Goal: Navigation & Orientation: Find specific page/section

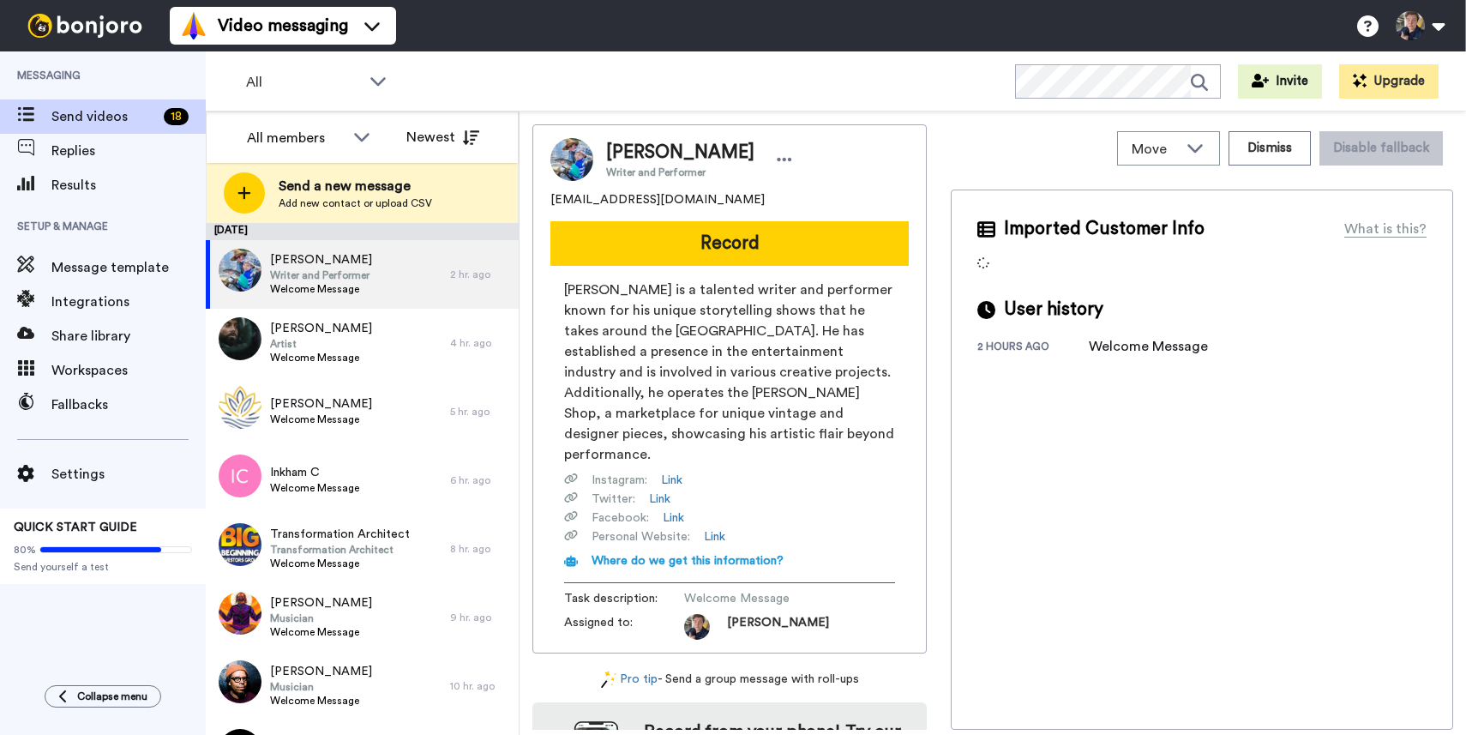
click at [66, 196] on div "Results" at bounding box center [103, 185] width 206 height 34
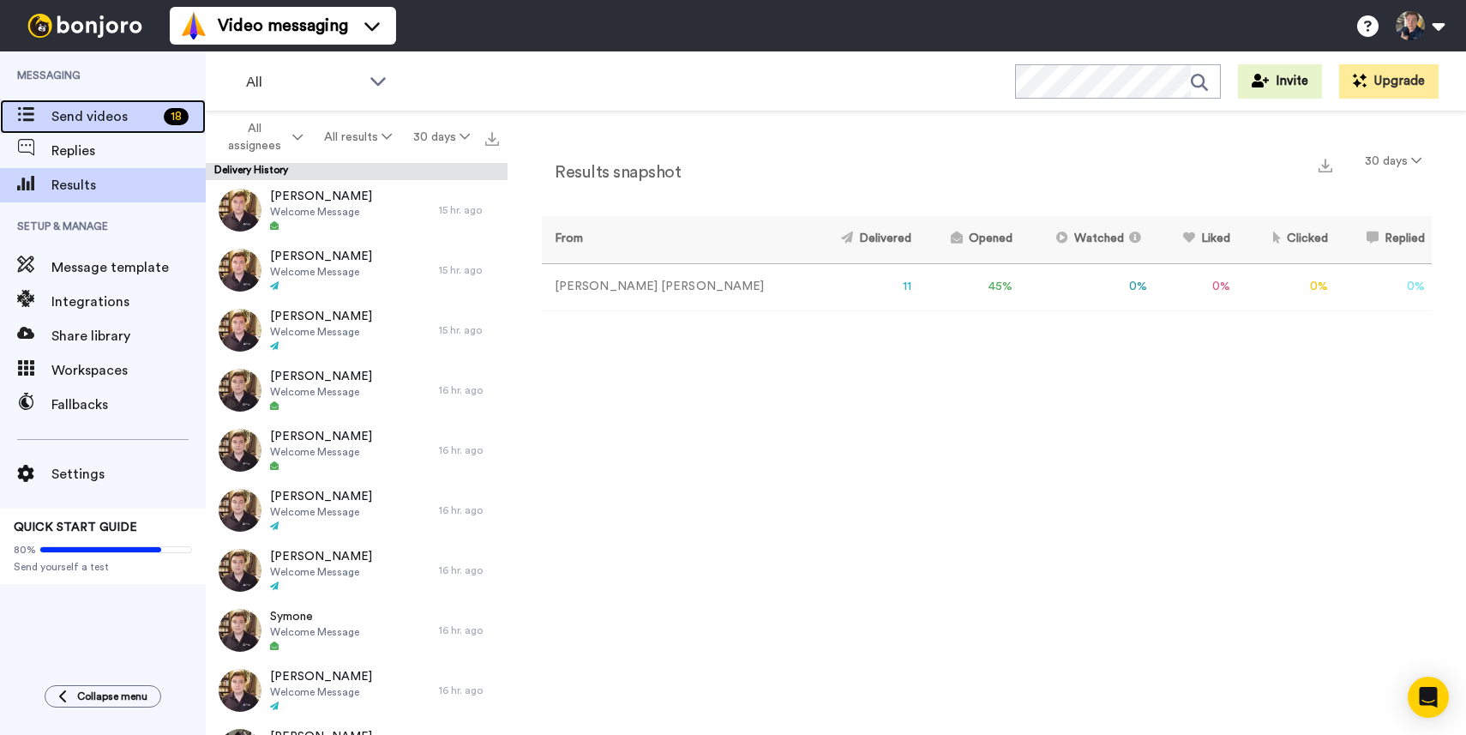
click at [76, 111] on span "Send videos" at bounding box center [103, 116] width 105 height 21
